Goal: Find specific page/section: Find specific page/section

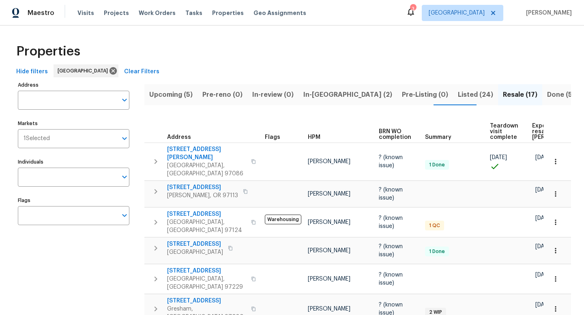
click at [178, 91] on span "Upcoming (5)" at bounding box center [170, 94] width 43 height 11
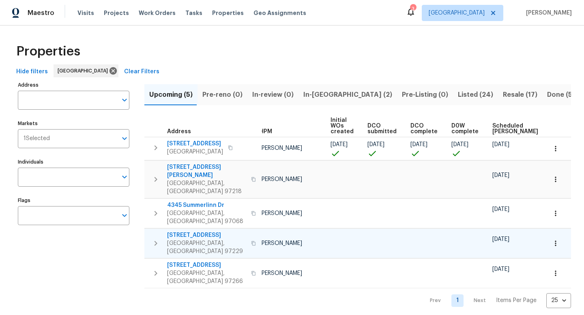
scroll to position [0, 82]
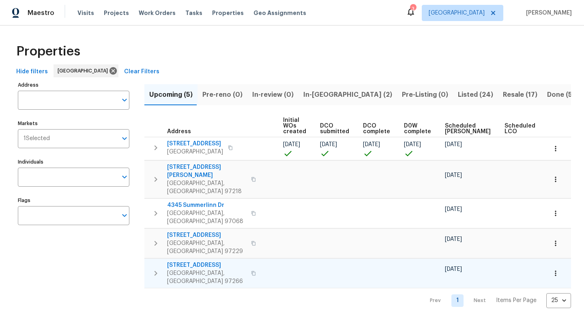
click at [251, 271] on icon "button" at bounding box center [253, 273] width 5 height 5
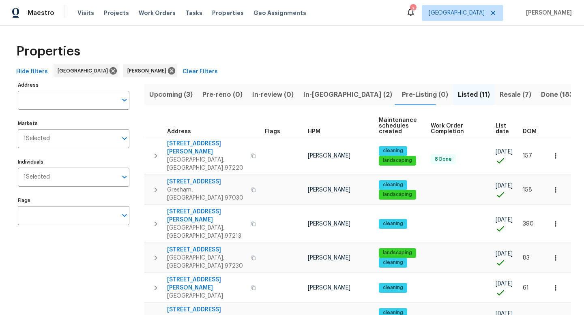
click at [174, 96] on span "Upcoming (3)" at bounding box center [170, 94] width 43 height 11
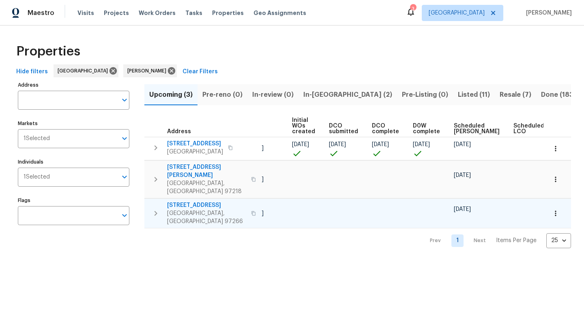
scroll to position [0, 89]
